Goal: Task Accomplishment & Management: Complete application form

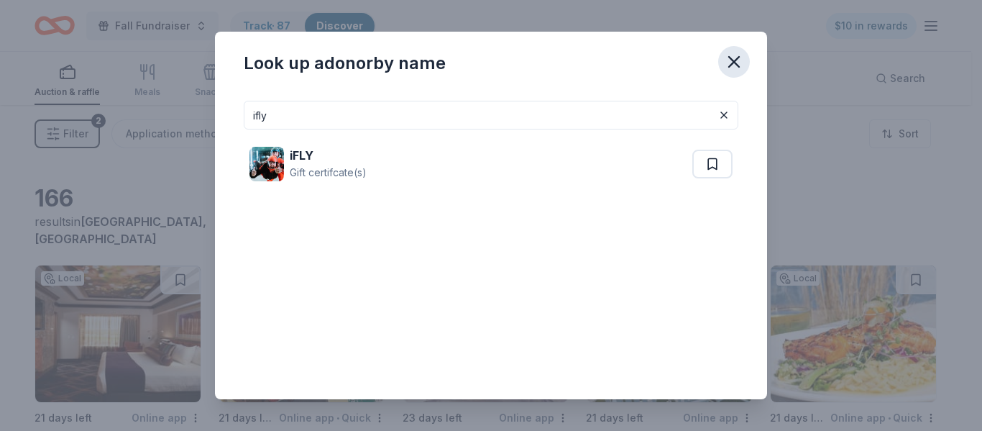
click at [734, 63] on icon "button" at bounding box center [734, 62] width 10 height 10
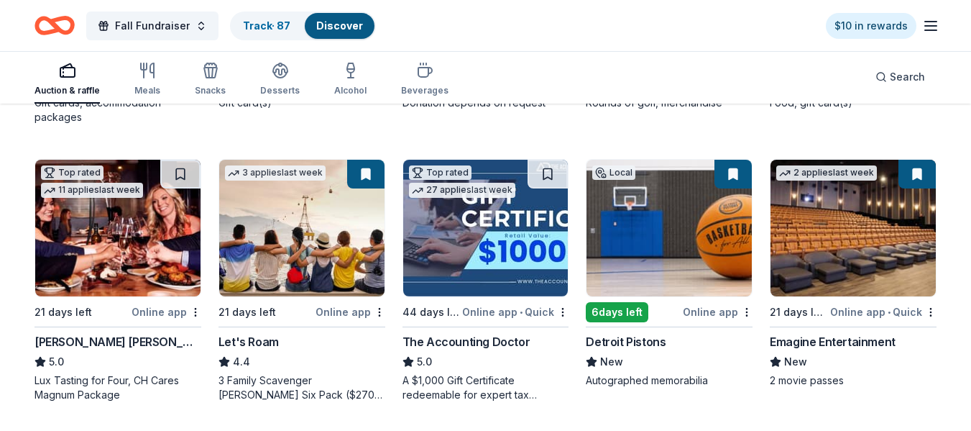
scroll to position [390, 0]
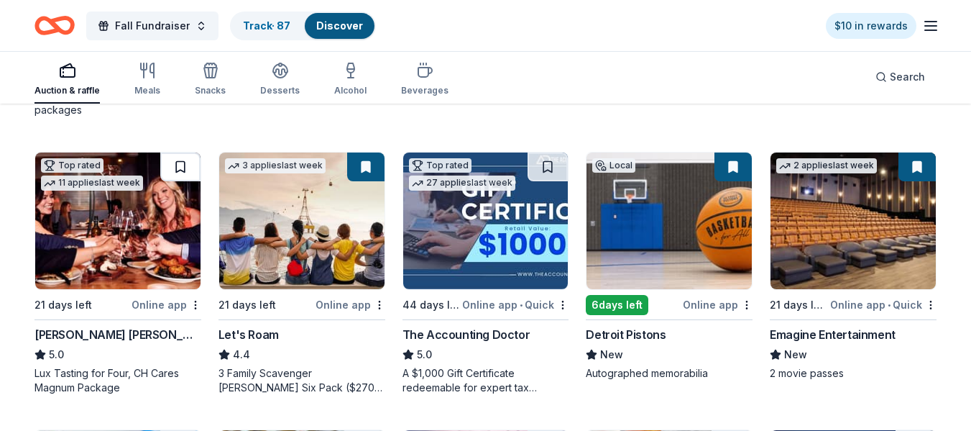
click at [178, 165] on button at bounding box center [180, 166] width 40 height 29
click at [270, 206] on img at bounding box center [301, 220] width 165 height 137
click at [680, 118] on div "Local 21 days left Online app FireKeepers Casino Hotel New Gift cards, accommod…" at bounding box center [486, 412] width 902 height 1076
click at [487, 252] on img at bounding box center [485, 220] width 165 height 137
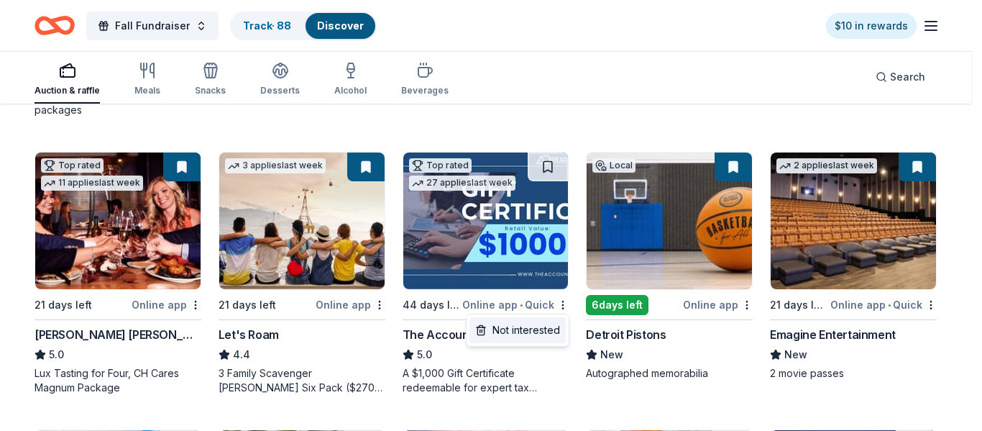
click at [544, 336] on div "Not interested" at bounding box center [517, 330] width 96 height 26
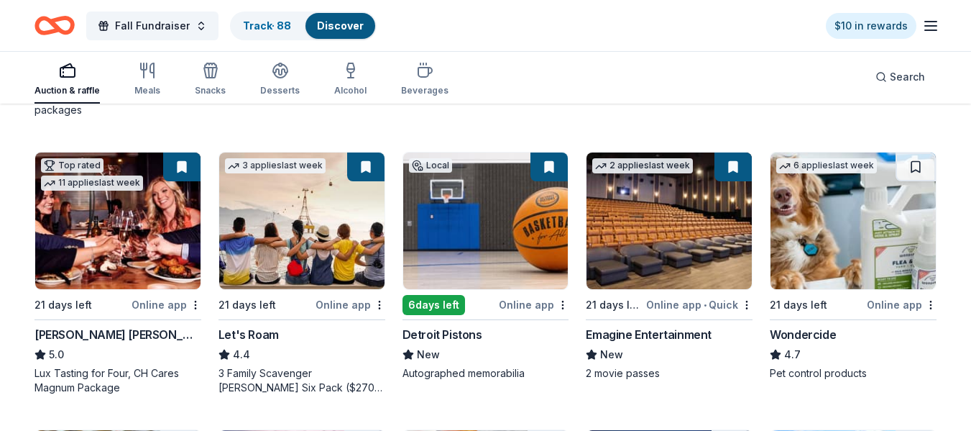
click at [886, 231] on img at bounding box center [853, 220] width 165 height 137
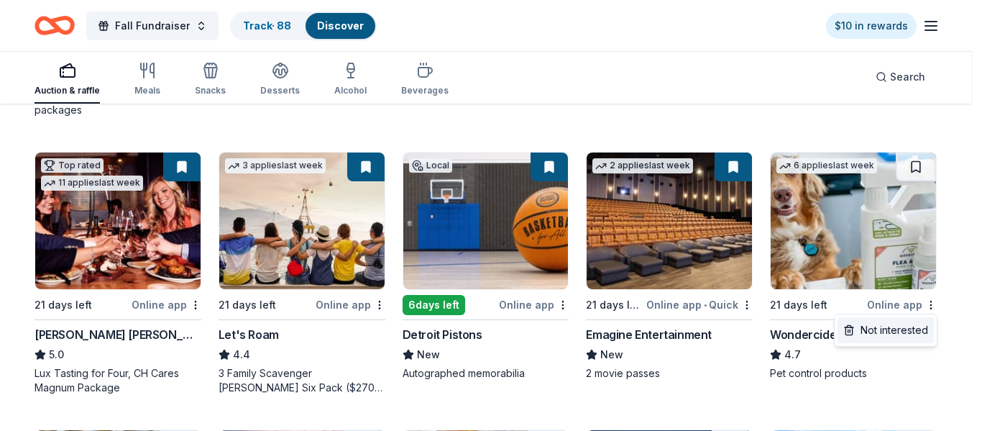
click at [913, 332] on div "Not interested" at bounding box center [886, 330] width 96 height 26
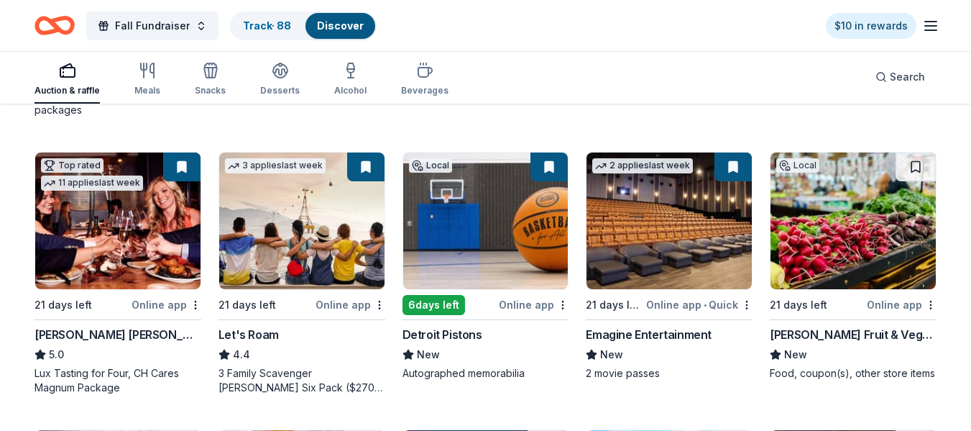
click at [889, 271] on img at bounding box center [853, 220] width 165 height 137
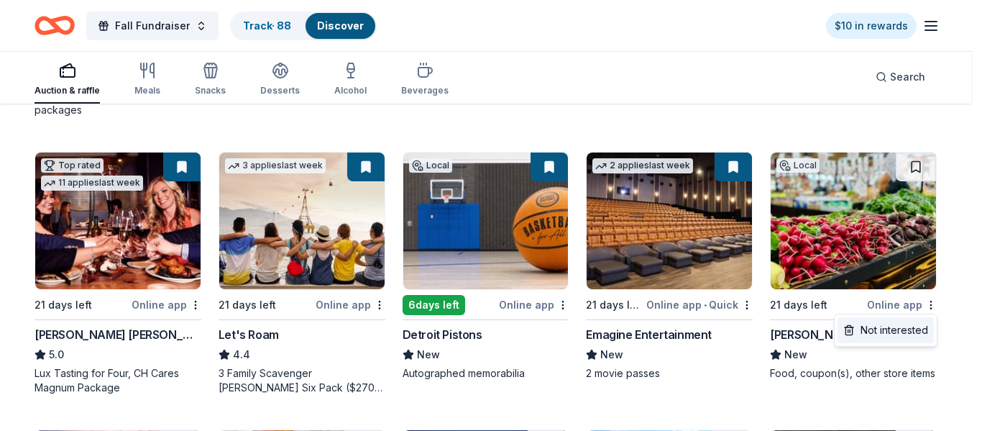
click at [914, 335] on div "Not interested" at bounding box center [886, 330] width 96 height 26
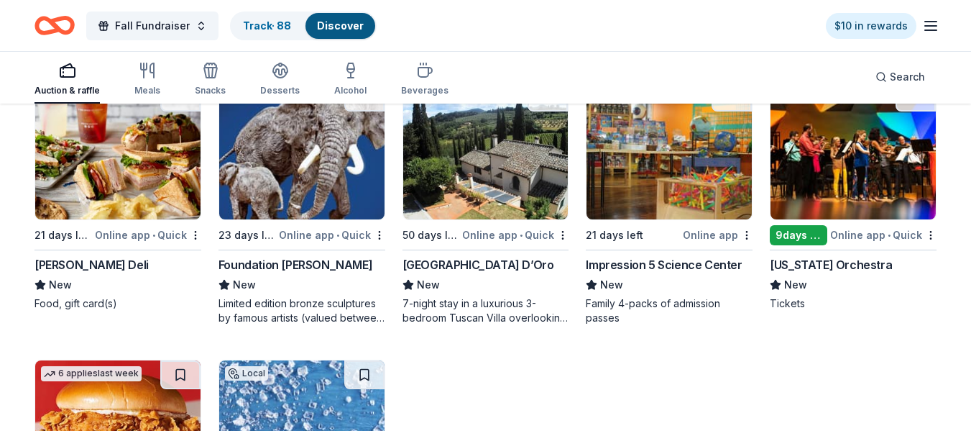
scroll to position [740, 0]
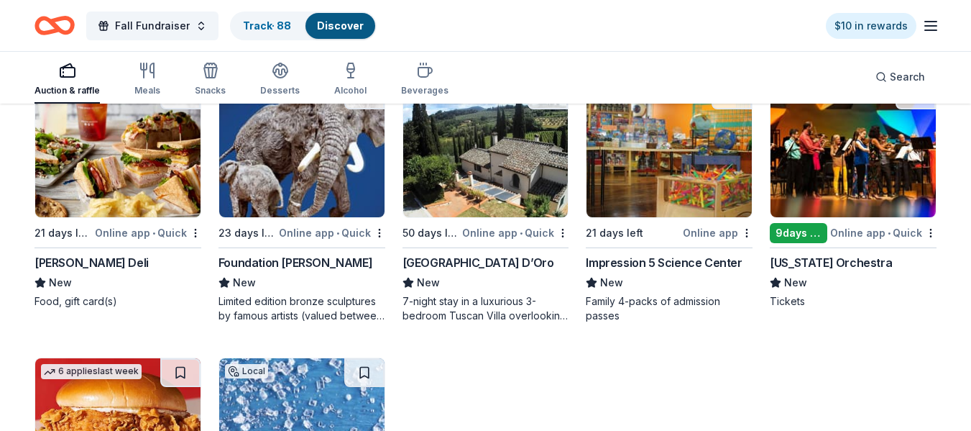
click at [290, 185] on img at bounding box center [301, 149] width 165 height 137
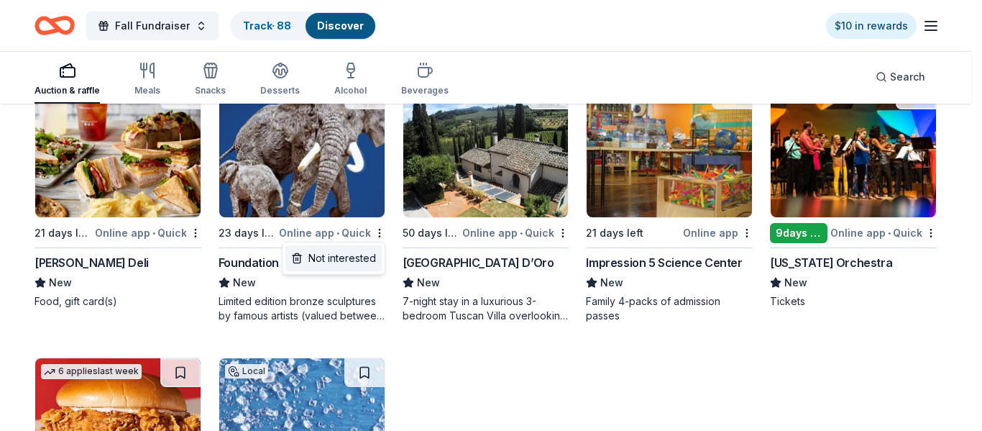
click at [362, 261] on div "Not interested" at bounding box center [333, 258] width 96 height 26
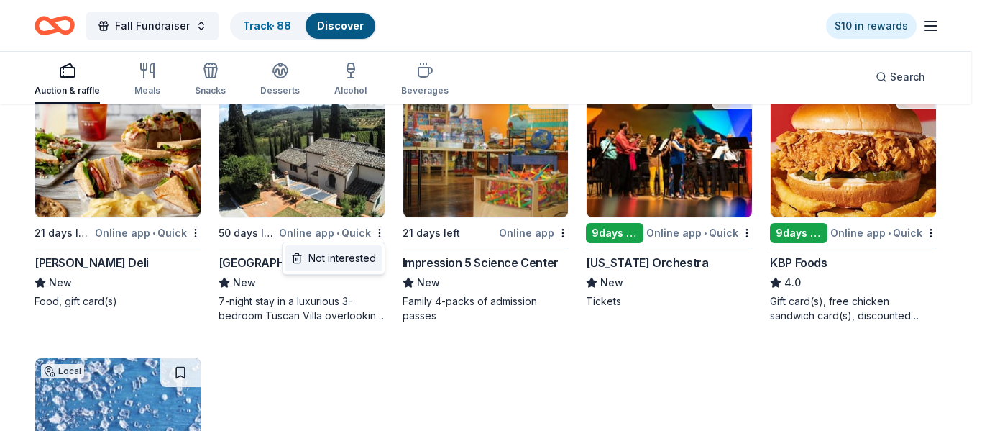
click at [370, 258] on div "Not interested" at bounding box center [333, 258] width 96 height 26
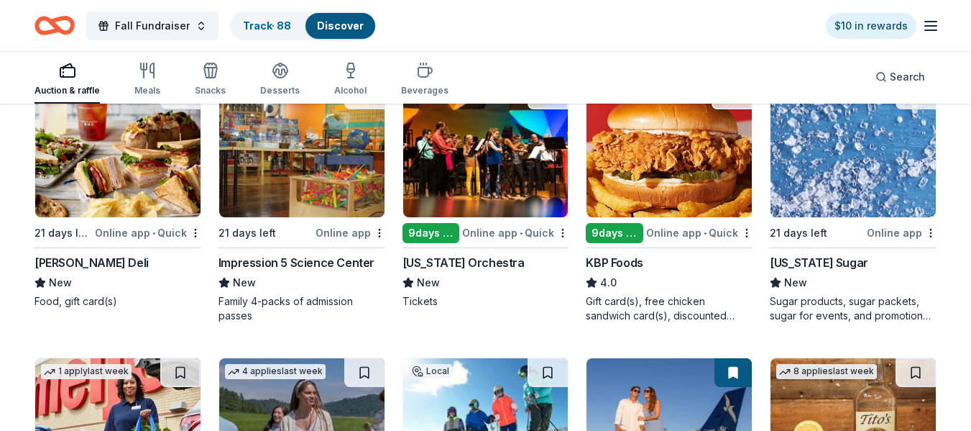
click at [328, 262] on div "Impression 5 Science Center" at bounding box center [297, 262] width 156 height 17
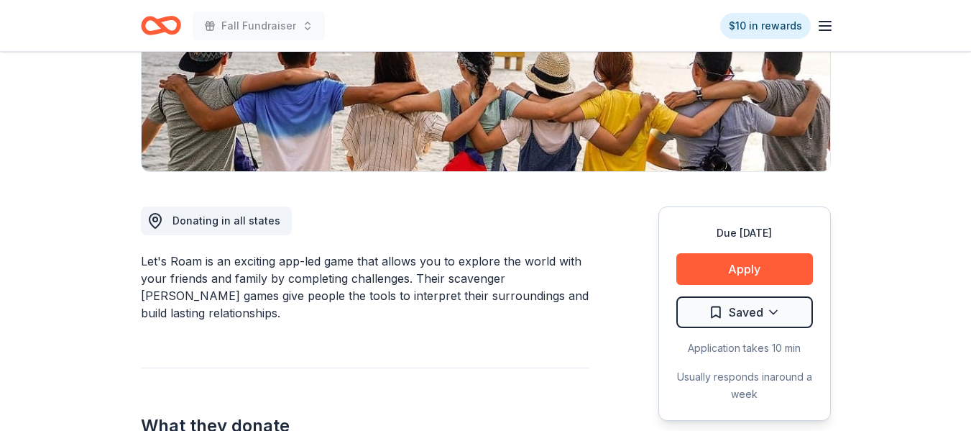
scroll to position [261, 0]
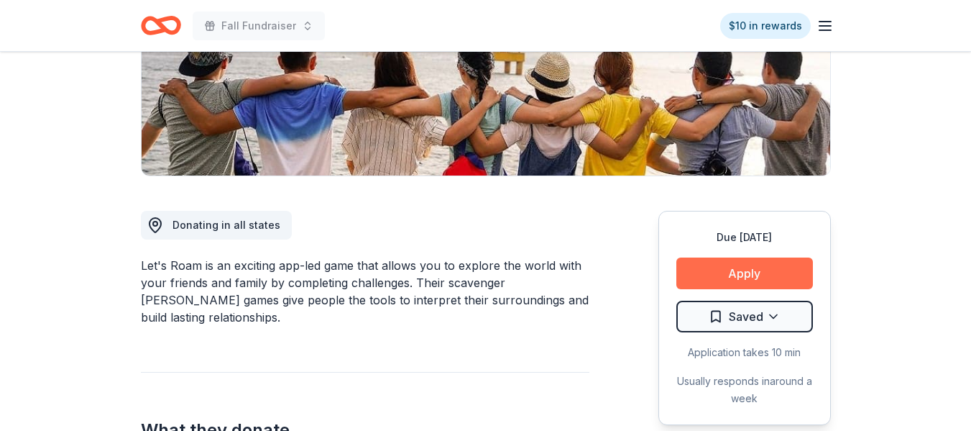
click at [753, 274] on button "Apply" at bounding box center [745, 273] width 137 height 32
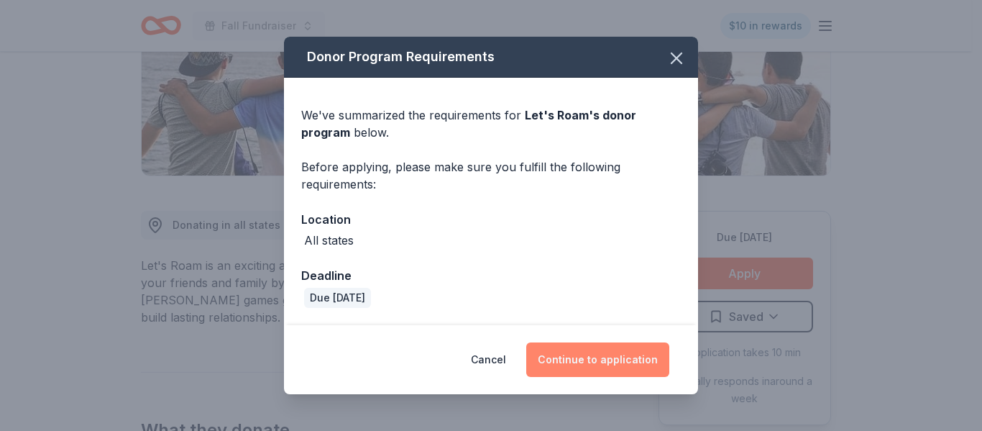
click at [577, 360] on button "Continue to application" at bounding box center [597, 359] width 143 height 35
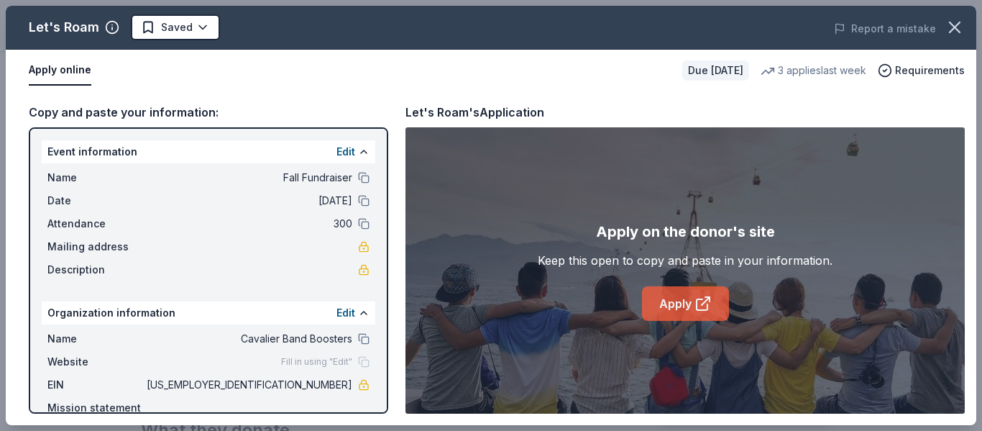
click at [669, 301] on link "Apply" at bounding box center [685, 303] width 87 height 35
click at [954, 32] on icon "button" at bounding box center [955, 27] width 20 height 20
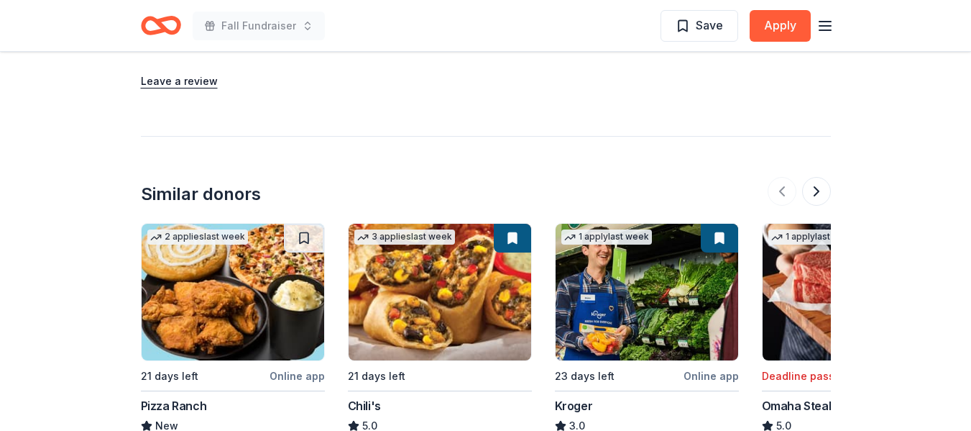
scroll to position [1249, 0]
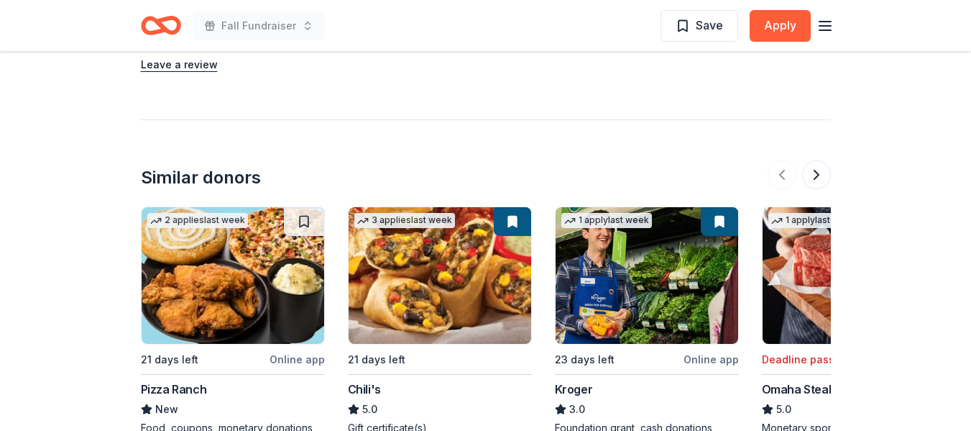
click at [787, 290] on img at bounding box center [854, 275] width 183 height 137
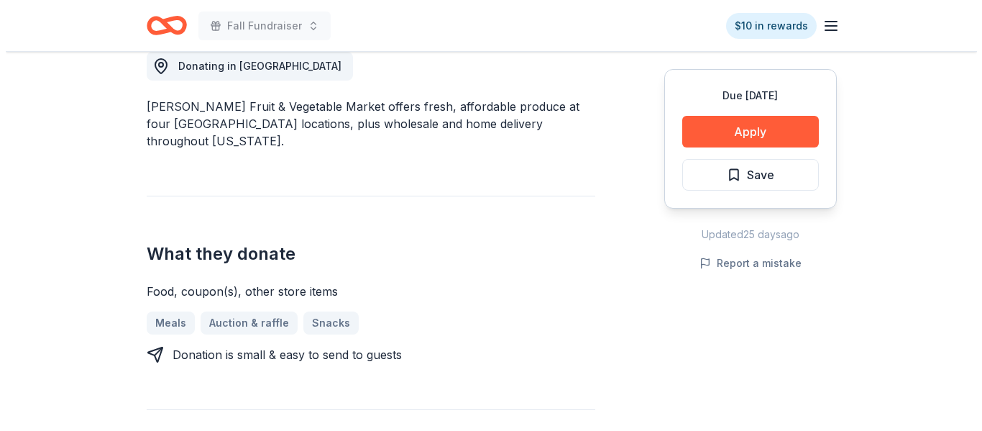
scroll to position [430, 0]
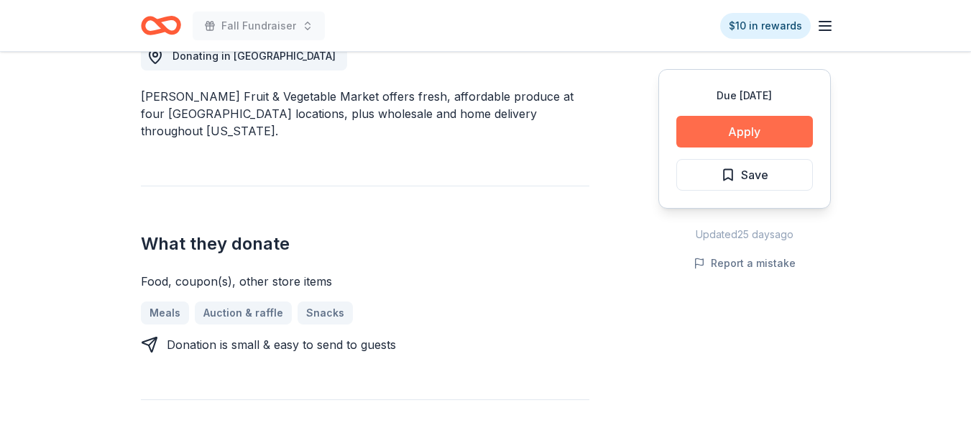
click at [758, 137] on button "Apply" at bounding box center [745, 132] width 137 height 32
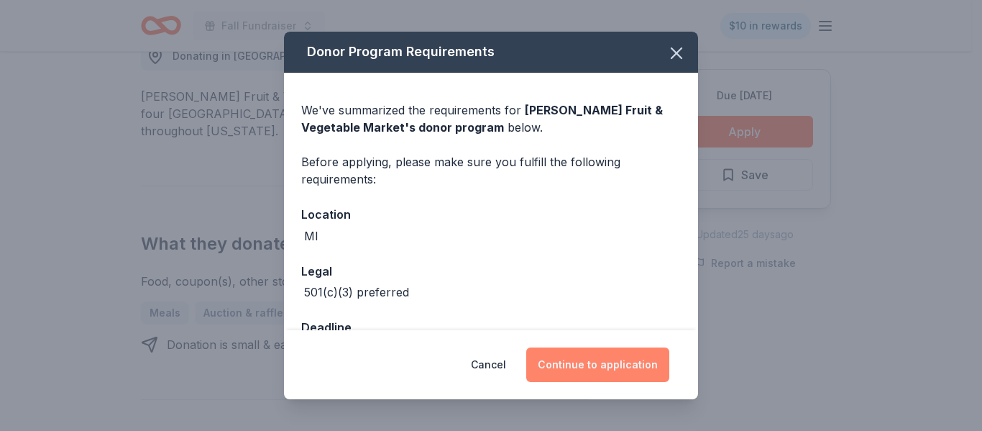
click at [590, 367] on button "Continue to application" at bounding box center [597, 364] width 143 height 35
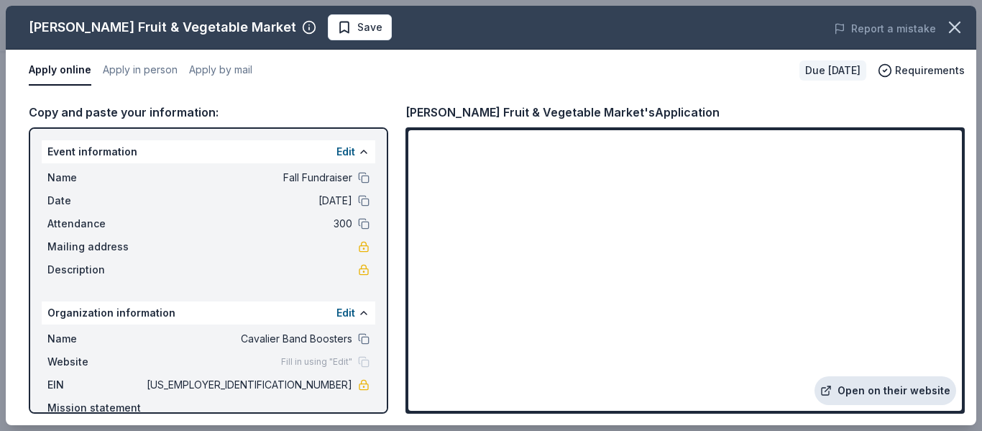
click at [847, 385] on link "Open on their website" at bounding box center [886, 390] width 142 height 29
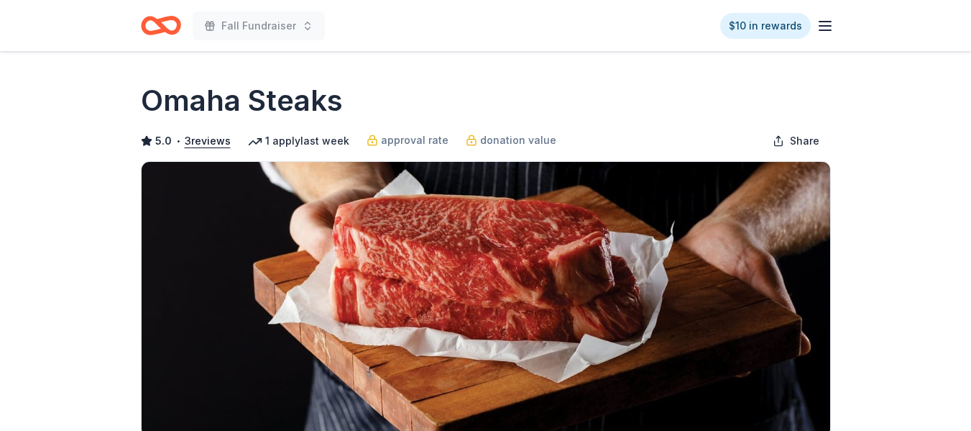
drag, startPoint x: 912, startPoint y: 121, endPoint x: 975, endPoint y: 61, distance: 87.0
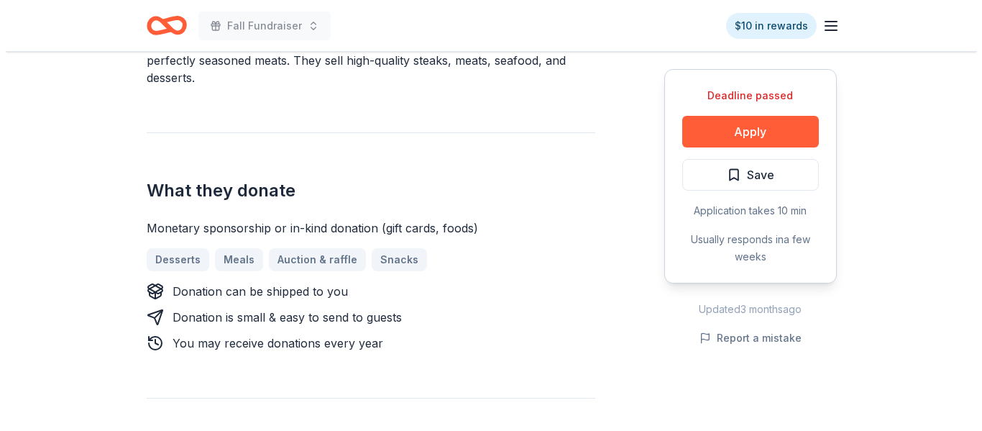
scroll to position [522, 0]
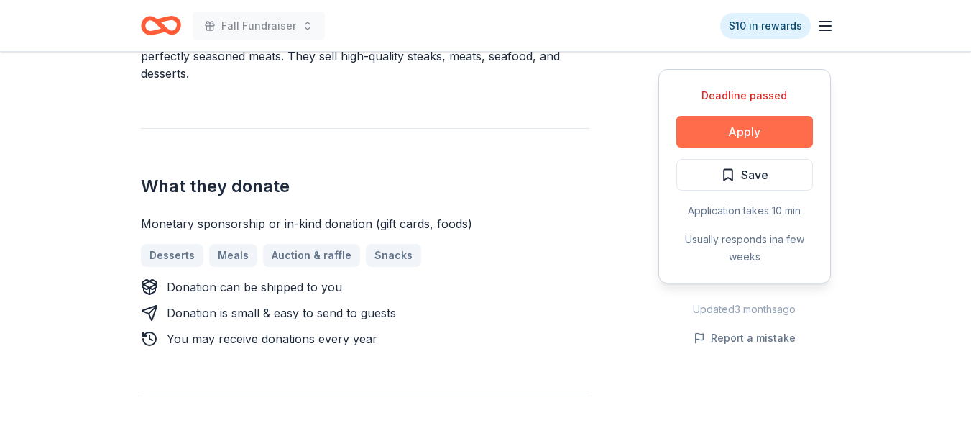
click at [766, 129] on button "Apply" at bounding box center [745, 132] width 137 height 32
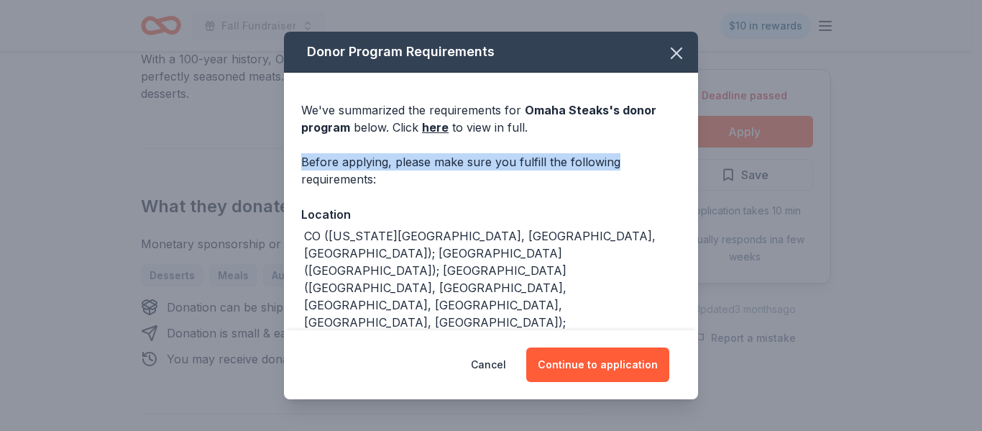
drag, startPoint x: 681, startPoint y: 132, endPoint x: 682, endPoint y: 165, distance: 33.1
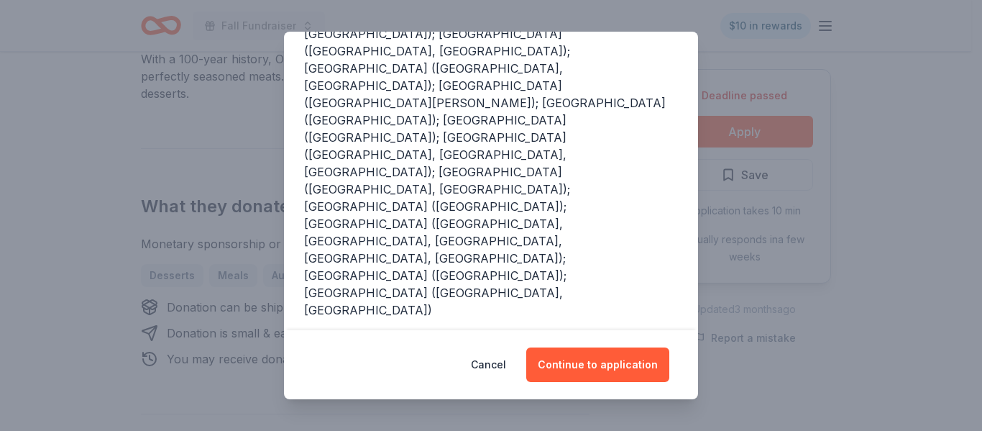
scroll to position [406, 0]
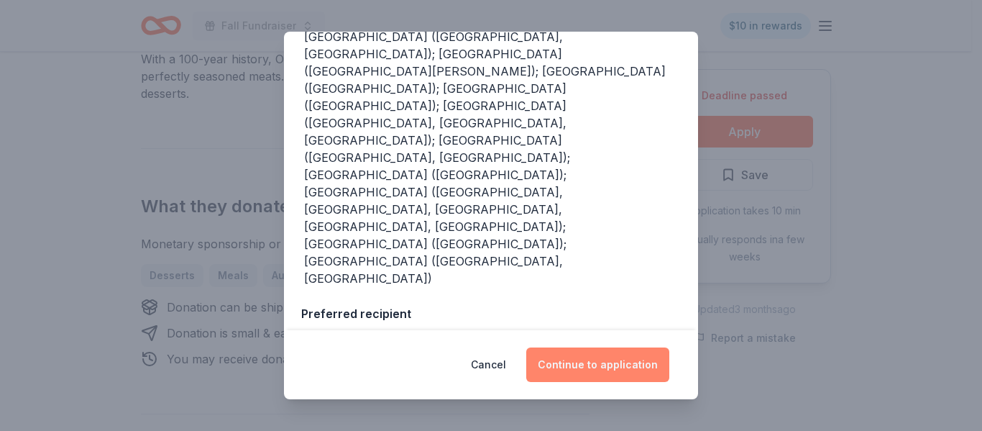
click at [638, 358] on button "Continue to application" at bounding box center [597, 364] width 143 height 35
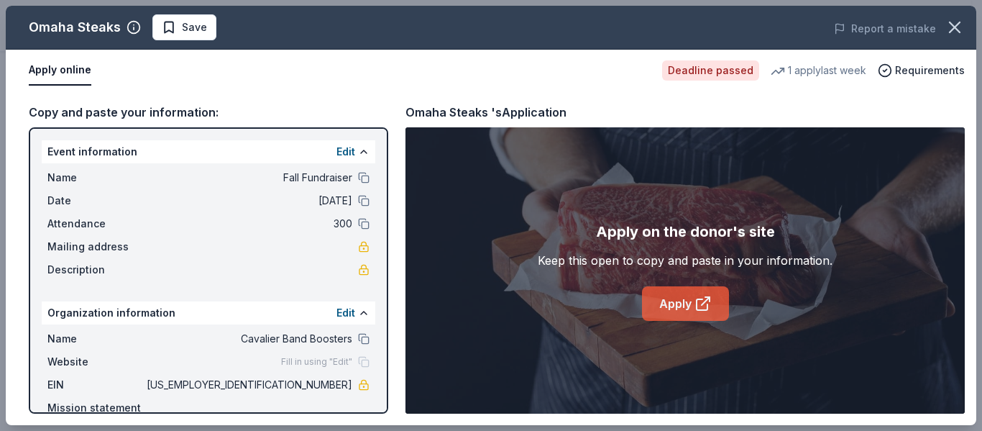
click at [701, 303] on icon at bounding box center [702, 303] width 17 height 17
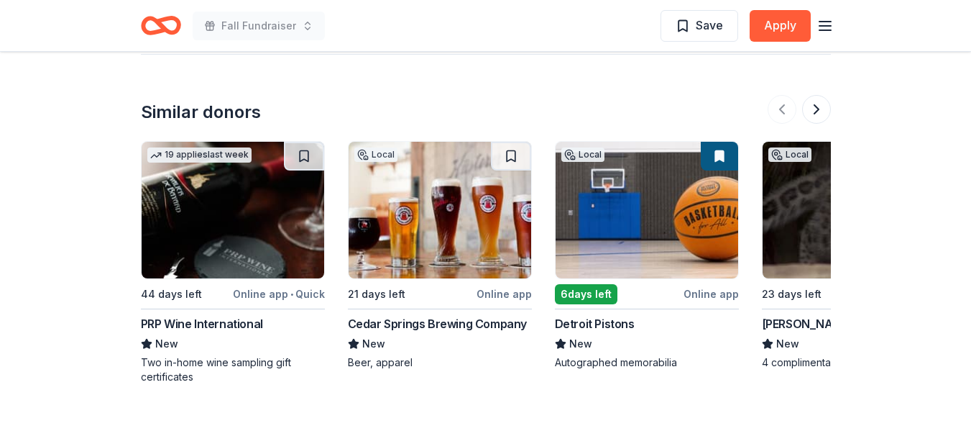
scroll to position [1560, 0]
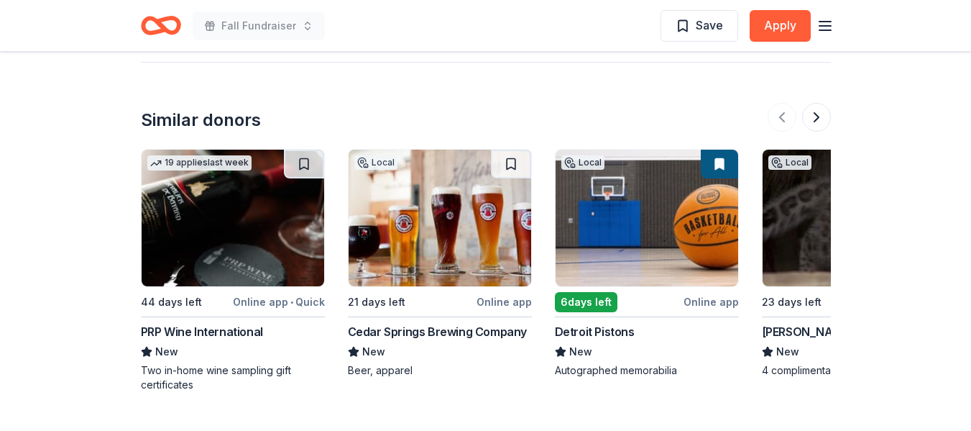
click at [790, 265] on img at bounding box center [854, 218] width 183 height 137
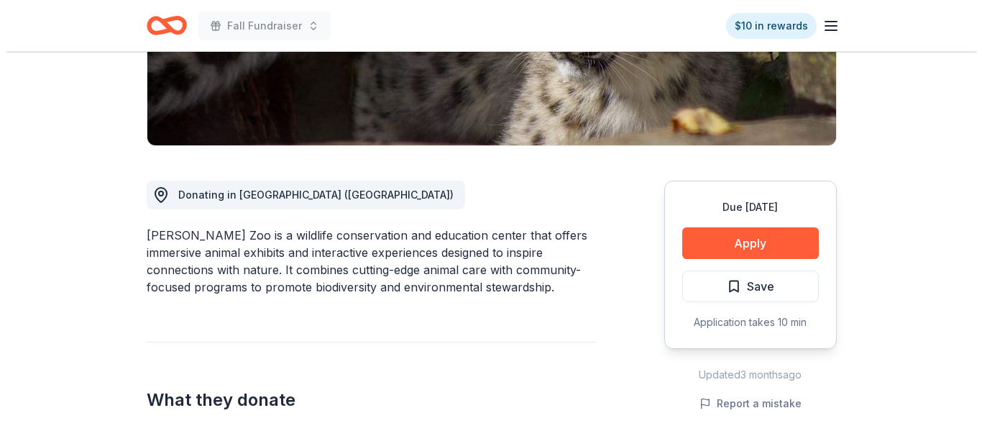
scroll to position [295, 0]
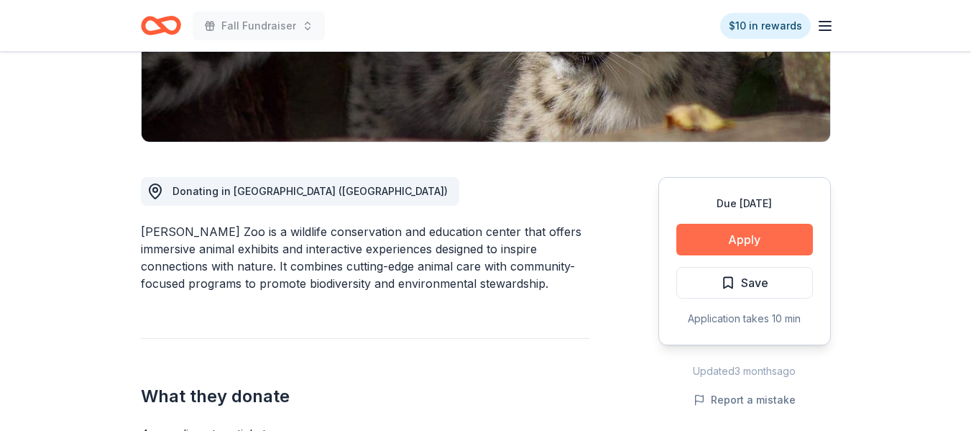
click at [751, 242] on button "Apply" at bounding box center [745, 240] width 137 height 32
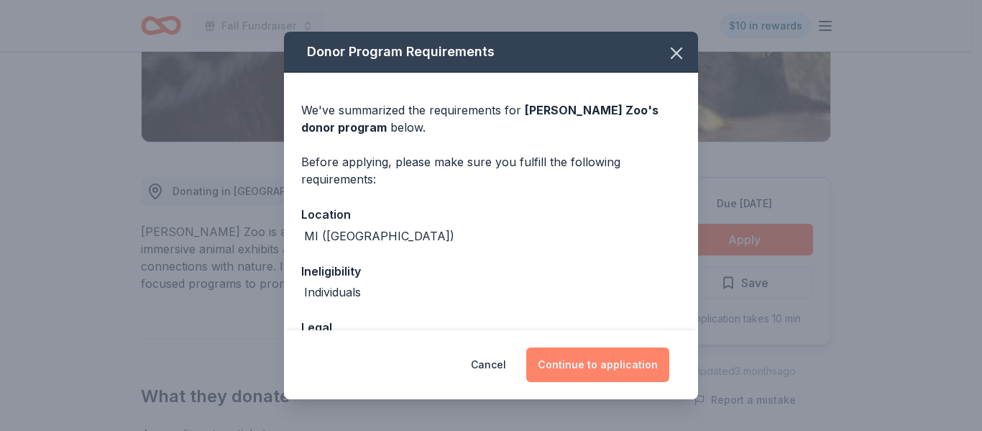
click at [615, 369] on button "Continue to application" at bounding box center [597, 364] width 143 height 35
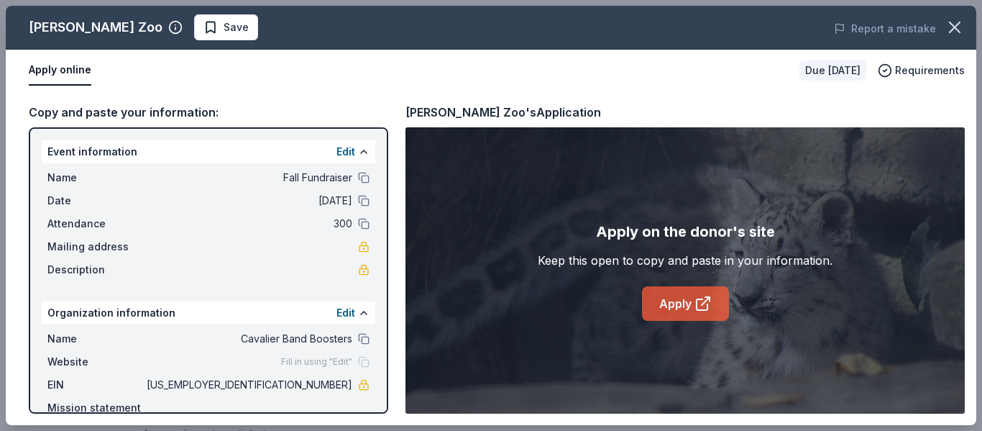
click at [684, 301] on link "Apply" at bounding box center [685, 303] width 87 height 35
